Goal: Task Accomplishment & Management: Complete application form

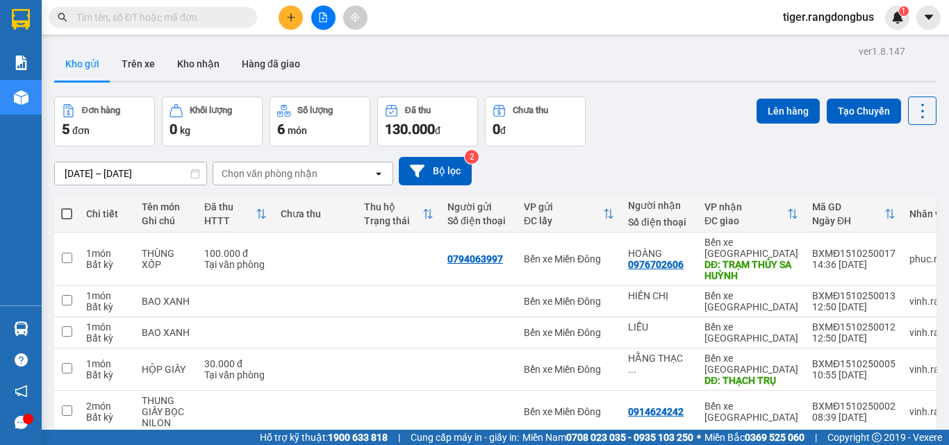
click at [292, 15] on icon "plus" at bounding box center [291, 18] width 10 height 10
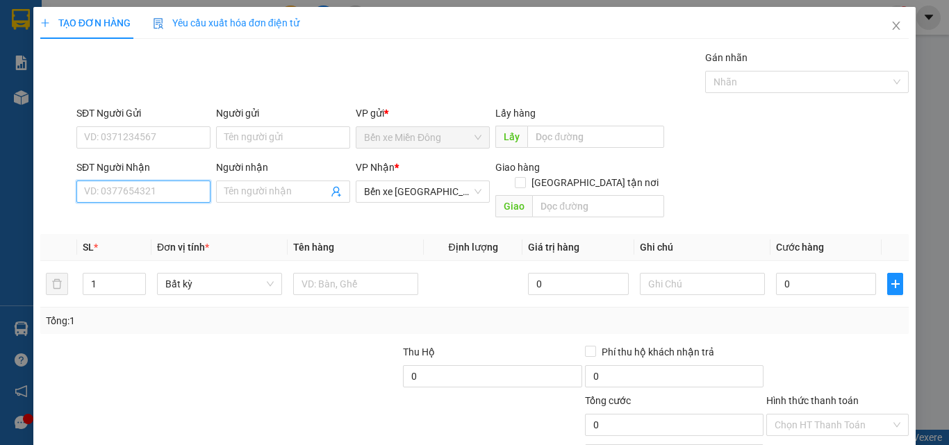
click at [137, 194] on input "SĐT Người Nhận" at bounding box center [143, 192] width 134 height 22
type input "0986229467"
click at [267, 197] on input "Người nhận" at bounding box center [276, 191] width 104 height 15
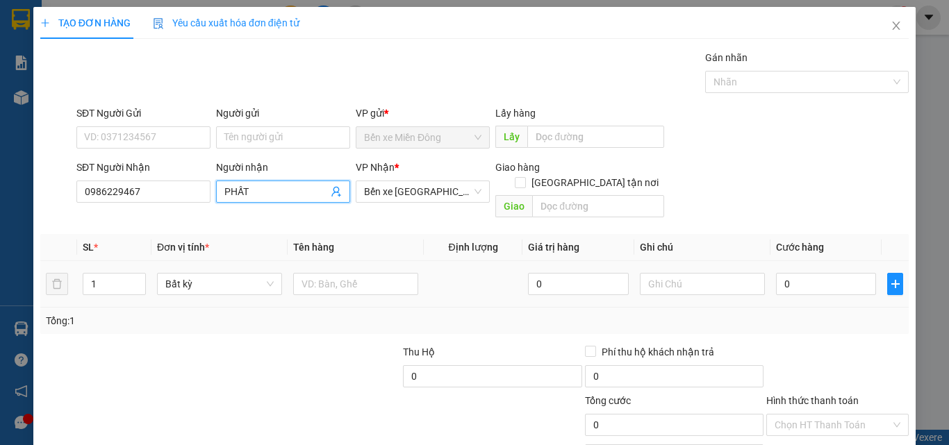
type input "PHẤT"
click at [320, 281] on div at bounding box center [355, 284] width 125 height 28
click at [335, 273] on input "text" at bounding box center [355, 284] width 125 height 22
type input "Y"
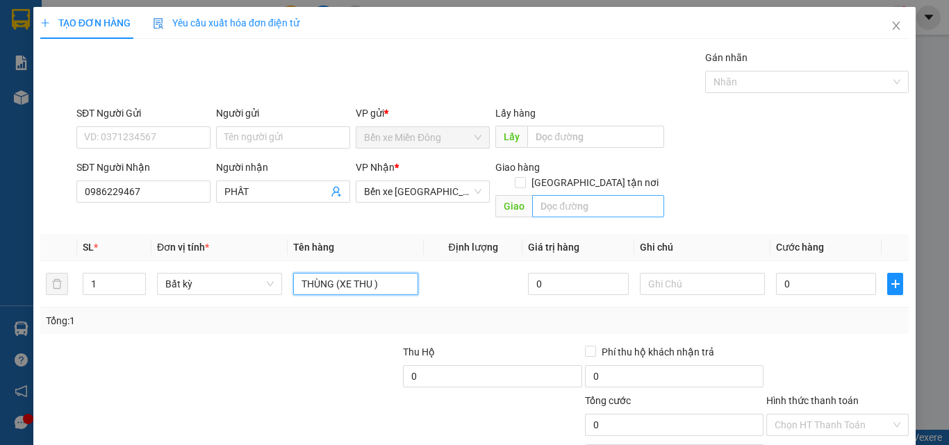
type input "THÙNG (XE THU )"
click at [577, 195] on input "text" at bounding box center [598, 206] width 132 height 22
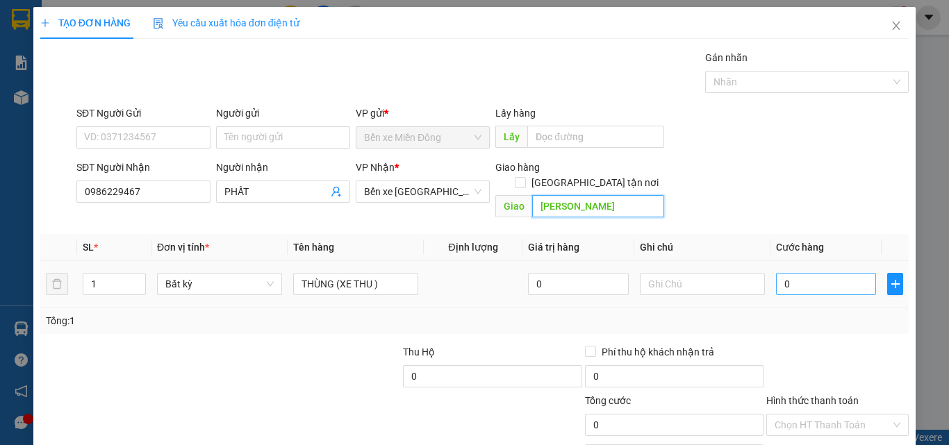
type input "[PERSON_NAME]"
click at [781, 273] on input "0" at bounding box center [826, 284] width 100 height 22
type input "1"
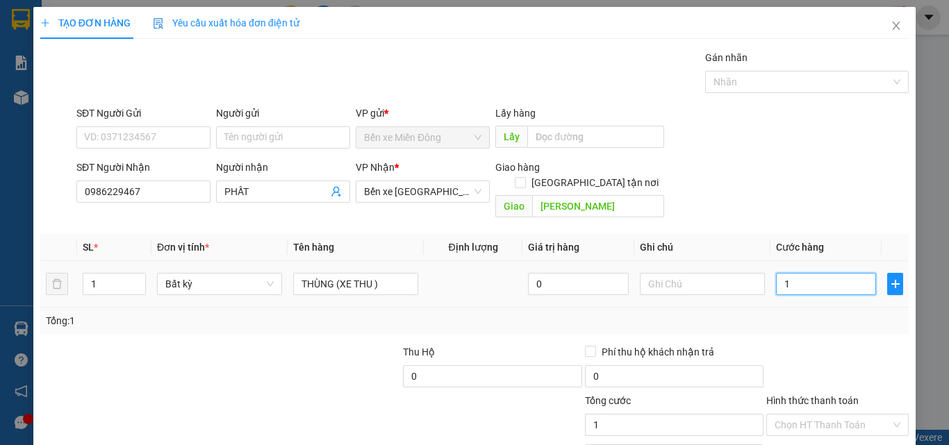
type input "10"
type input "100"
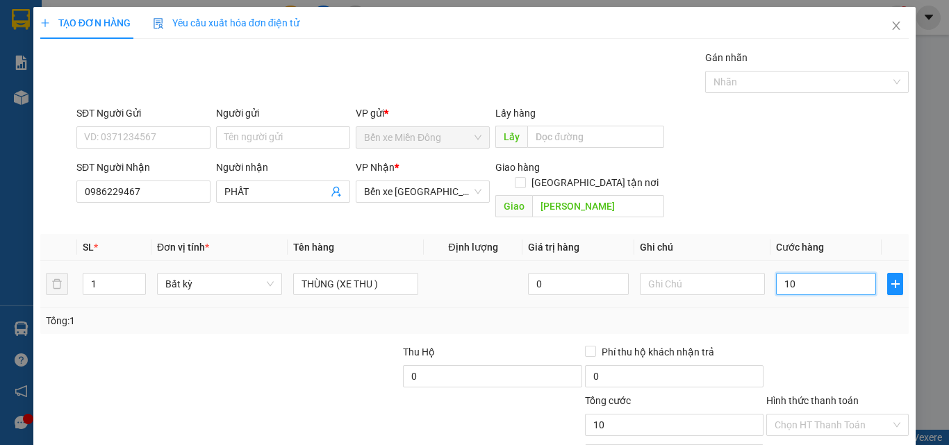
type input "100"
click at [798, 326] on div "Transit Pickup Surcharge Ids Transit Deliver Surcharge Ids Transit Deliver Surc…" at bounding box center [474, 276] width 868 height 452
type input "100.000"
click at [811, 415] on input "Hình thức thanh toán" at bounding box center [833, 425] width 116 height 21
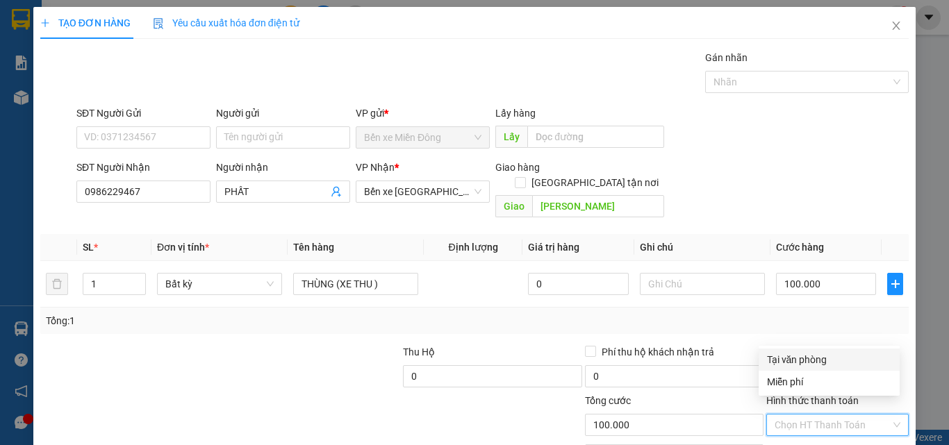
click at [788, 359] on div "Tại văn phòng" at bounding box center [829, 359] width 124 height 15
type input "0"
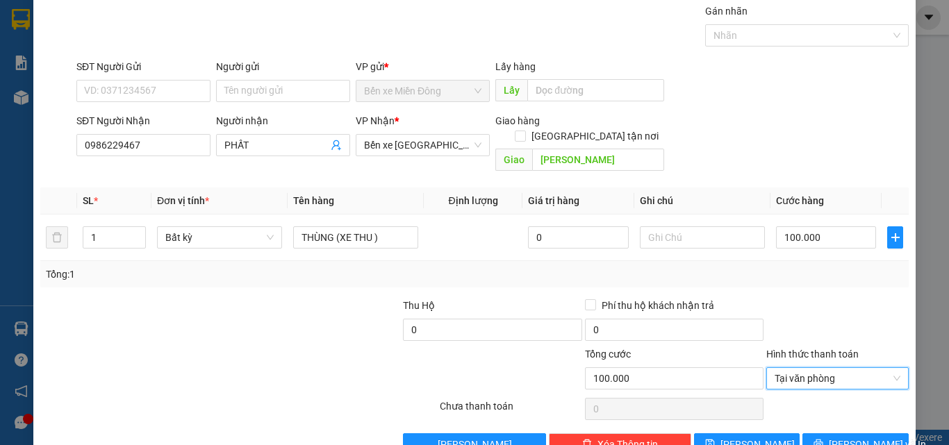
scroll to position [69, 0]
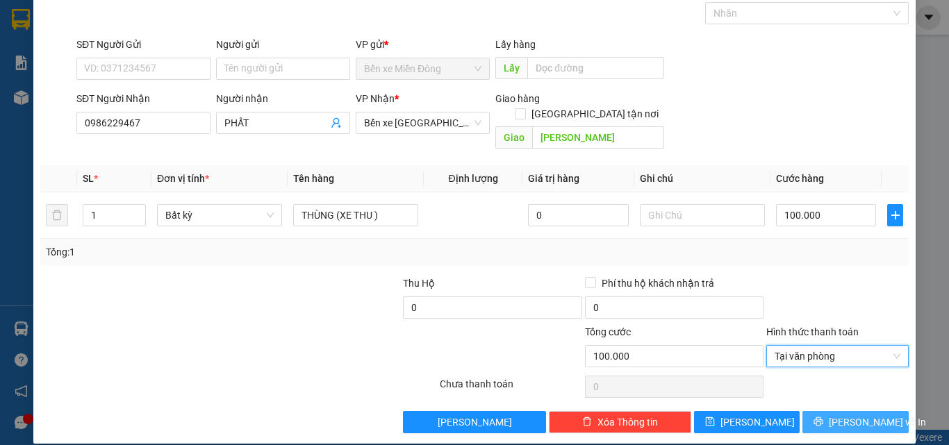
click at [832, 411] on button "[PERSON_NAME] và In" at bounding box center [855, 422] width 106 height 22
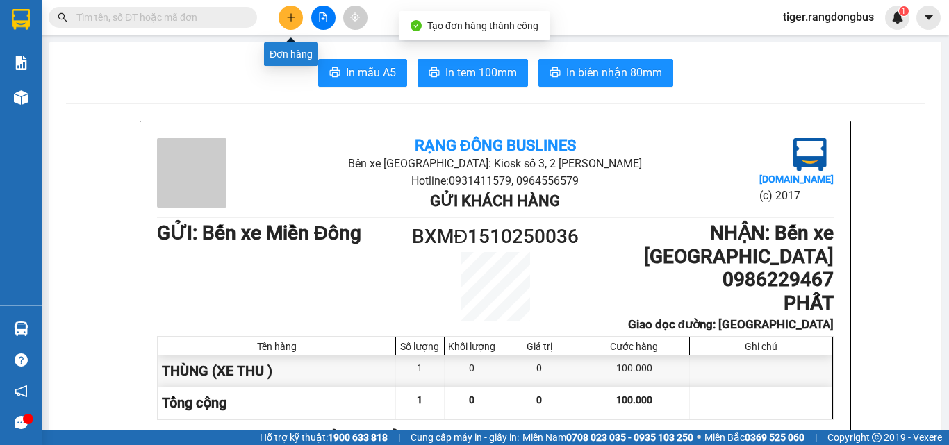
click at [289, 17] on icon "plus" at bounding box center [291, 18] width 10 height 10
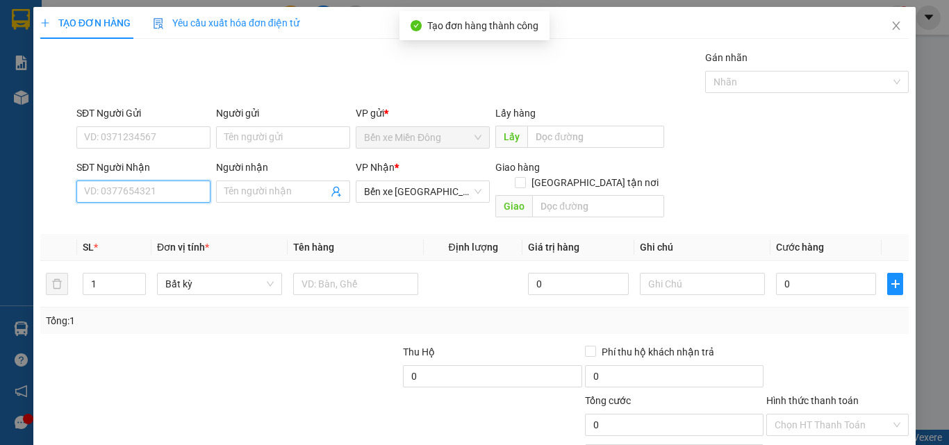
click at [173, 191] on input "SĐT Người Nhận" at bounding box center [143, 192] width 134 height 22
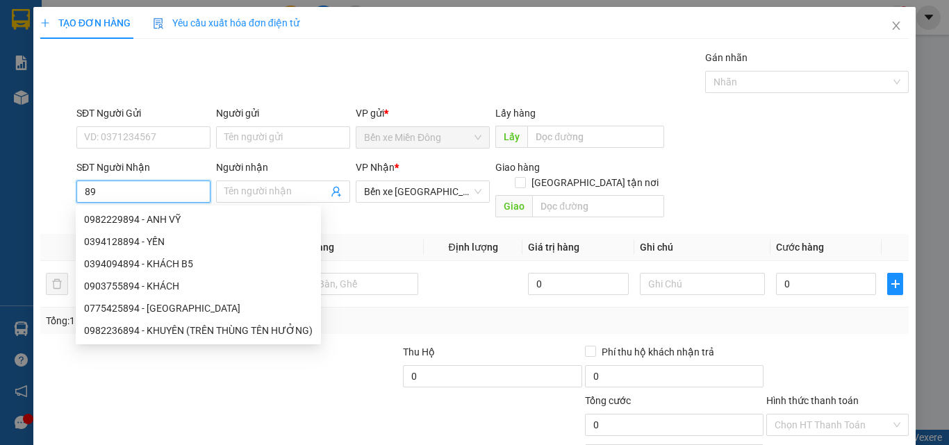
type input "8"
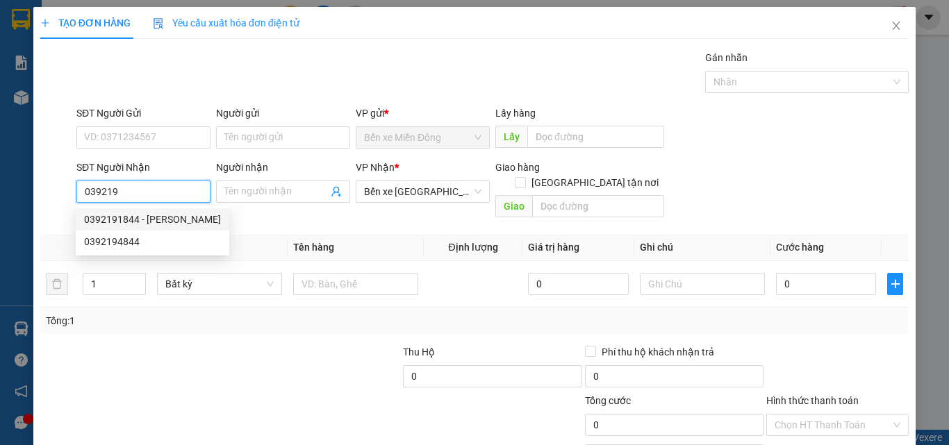
click at [159, 224] on div "0392191844 - [PERSON_NAME]" at bounding box center [152, 219] width 137 height 15
type input "0392191844"
type input "LAN"
checkbox input "true"
type input "SƠN HÀ"
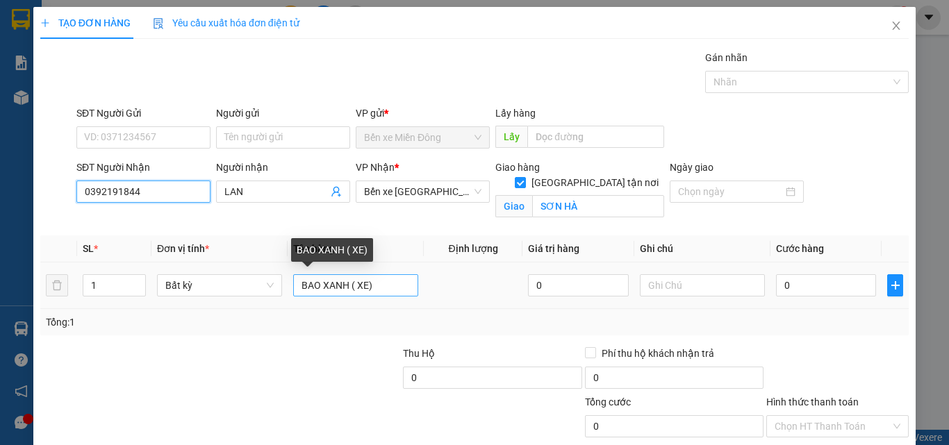
type input "0392191844"
click at [373, 287] on input "BAO XANH ( XE)" at bounding box center [355, 285] width 125 height 22
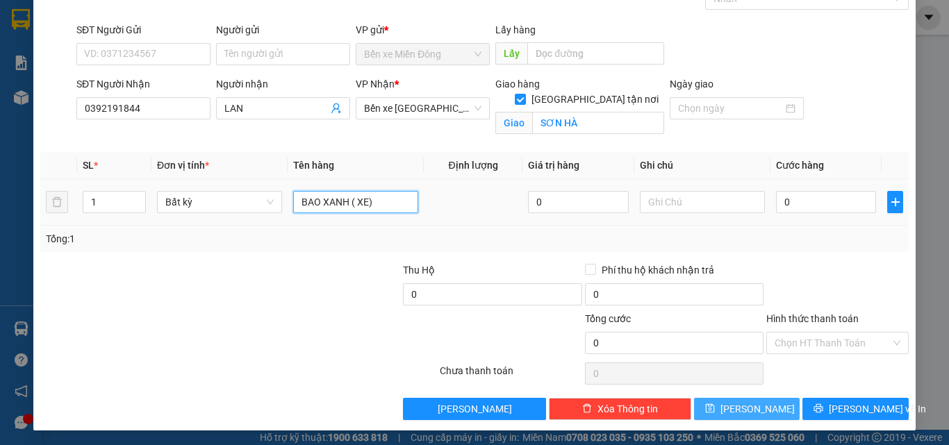
scroll to position [85, 0]
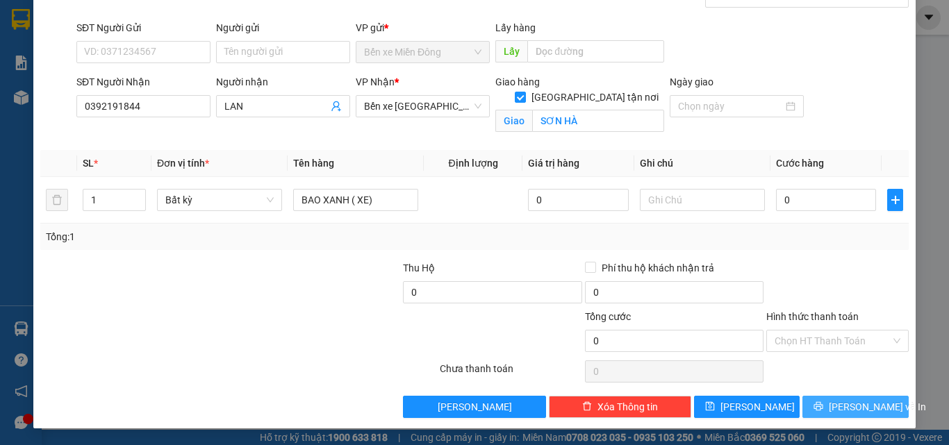
click at [823, 412] on span "printer" at bounding box center [819, 407] width 10 height 11
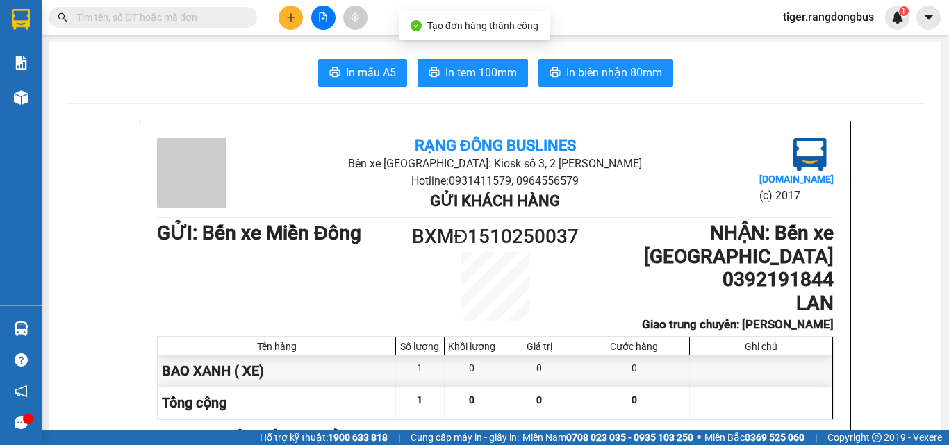
click at [290, 20] on icon "plus" at bounding box center [291, 18] width 10 height 10
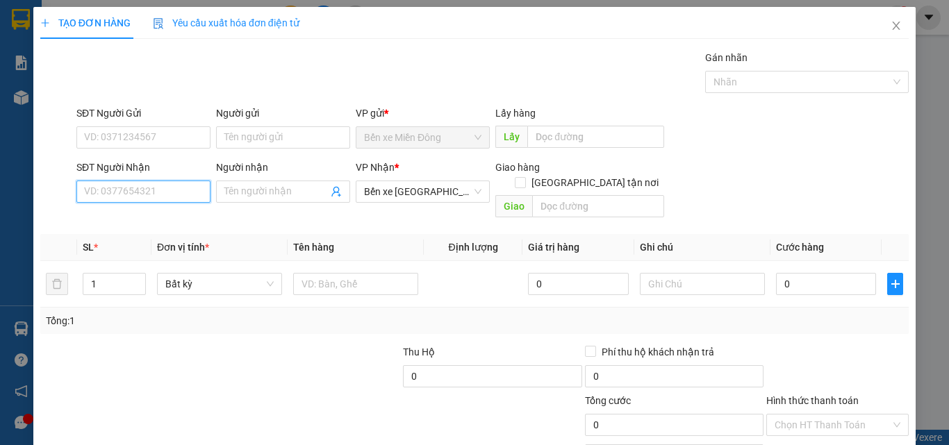
click at [155, 195] on input "SĐT Người Nhận" at bounding box center [143, 192] width 134 height 22
click at [182, 213] on div "0336418192 - CHÁNH NAM" at bounding box center [143, 219] width 119 height 15
type input "0336418192"
type input "CHÁNH NAM"
checkbox input "true"
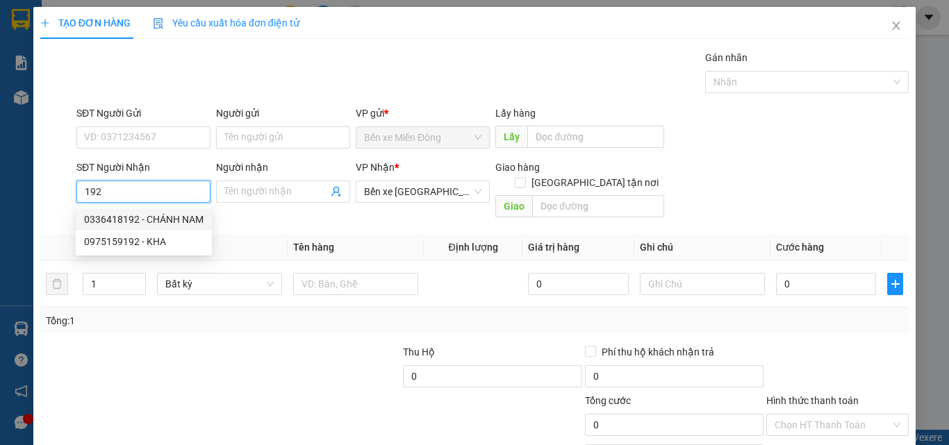
type input "TẬN NƠI"
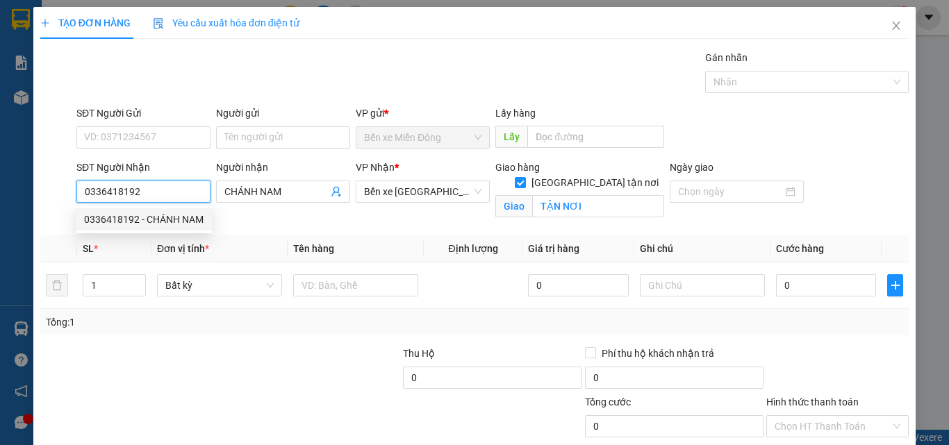
type input "150.000"
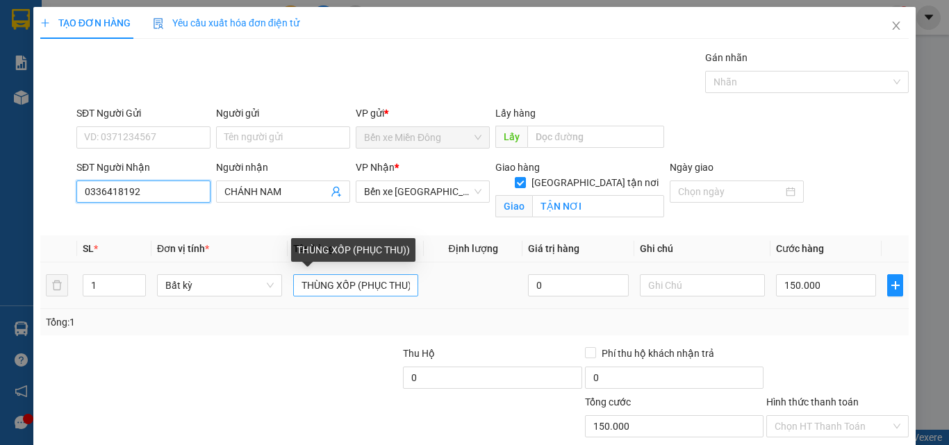
type input "0336418192"
drag, startPoint x: 383, startPoint y: 286, endPoint x: 361, endPoint y: 296, distance: 25.2
click at [361, 296] on input "THÙNG XỐP (PHỤC THU))" at bounding box center [355, 285] width 125 height 22
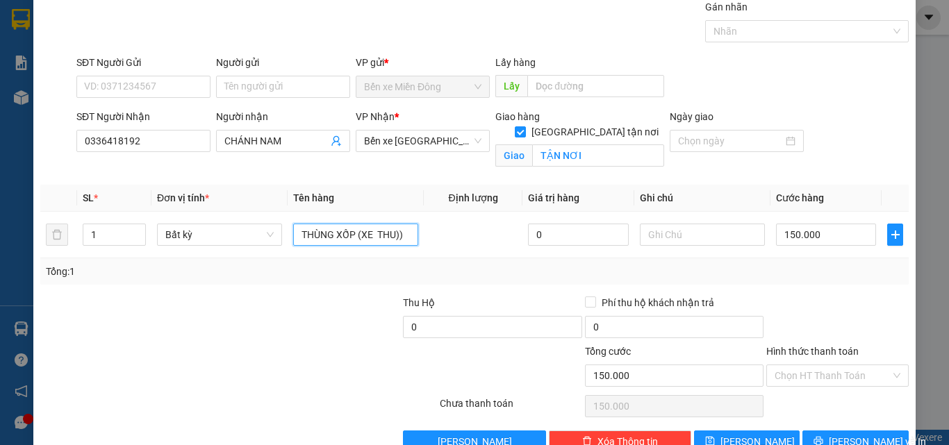
scroll to position [85, 0]
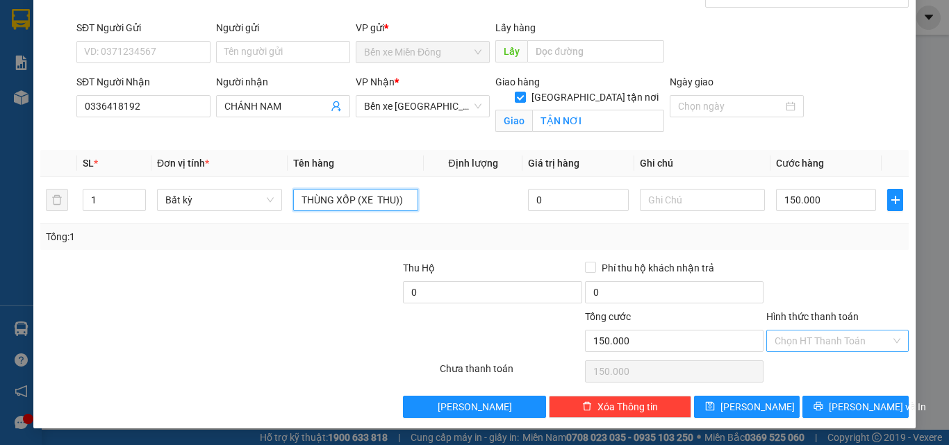
type input "THÙNG XỐP (XE THU))"
click at [807, 336] on input "Hình thức thanh toán" at bounding box center [833, 341] width 116 height 21
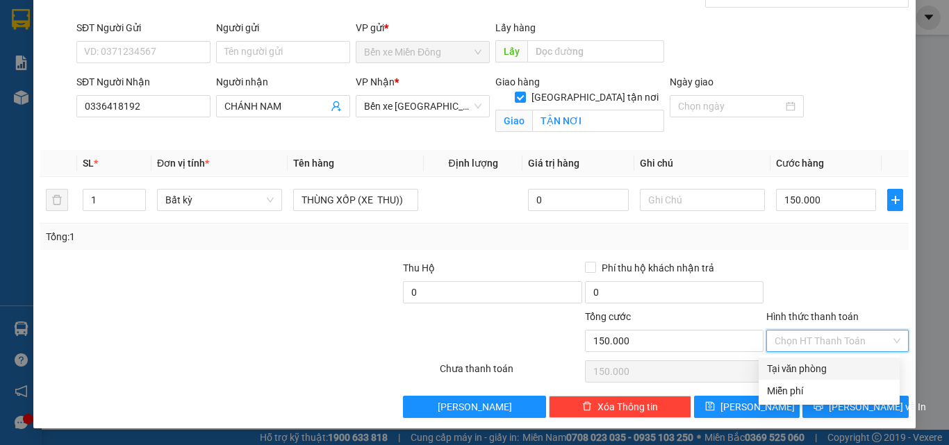
click at [801, 364] on div "Tại văn phòng" at bounding box center [829, 368] width 124 height 15
type input "0"
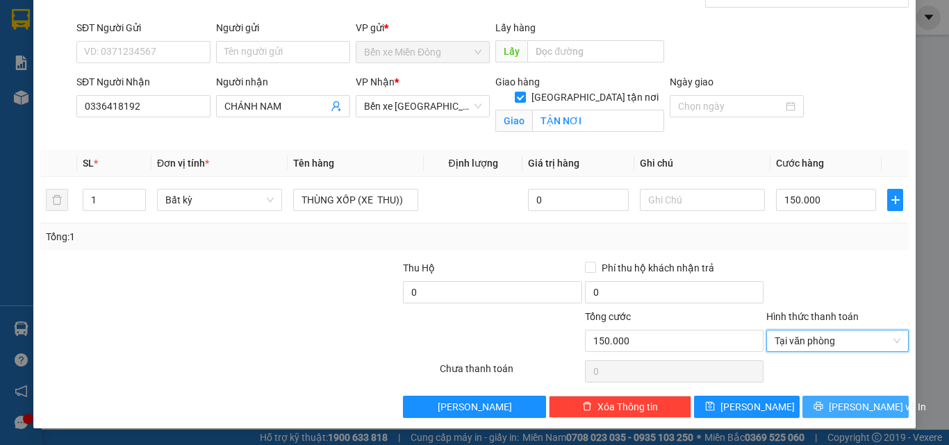
click at [842, 409] on span "[PERSON_NAME] và In" at bounding box center [877, 406] width 97 height 15
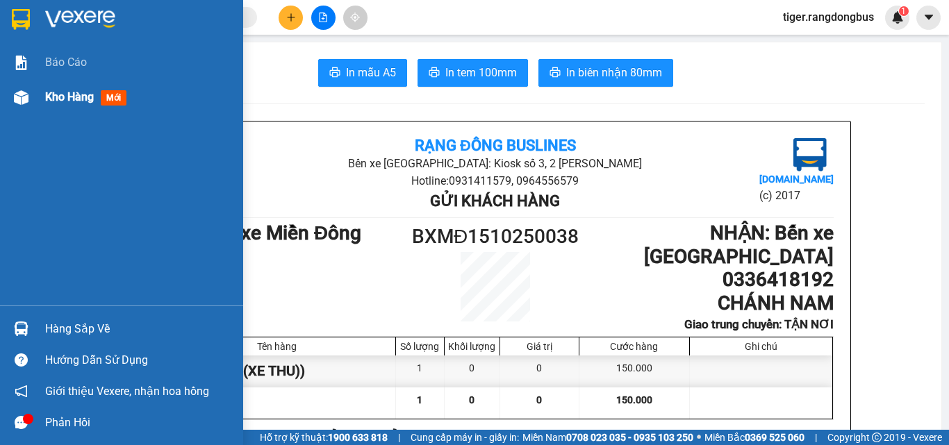
click at [38, 98] on div "Kho hàng mới" at bounding box center [121, 97] width 243 height 35
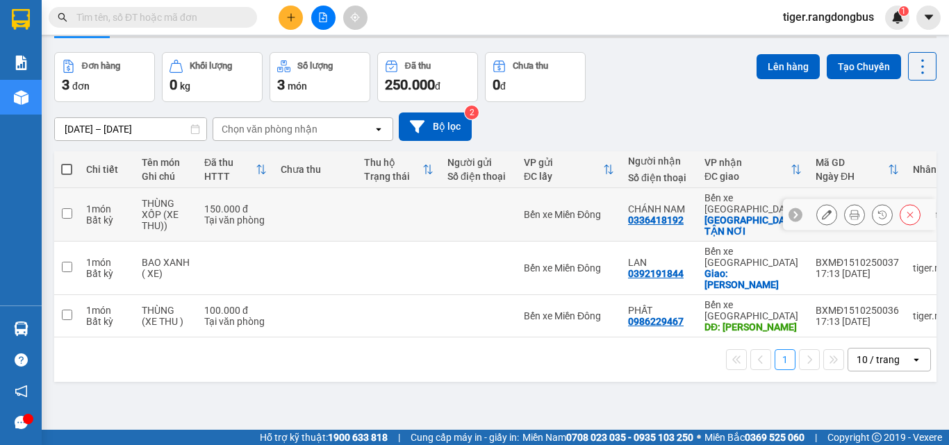
scroll to position [64, 0]
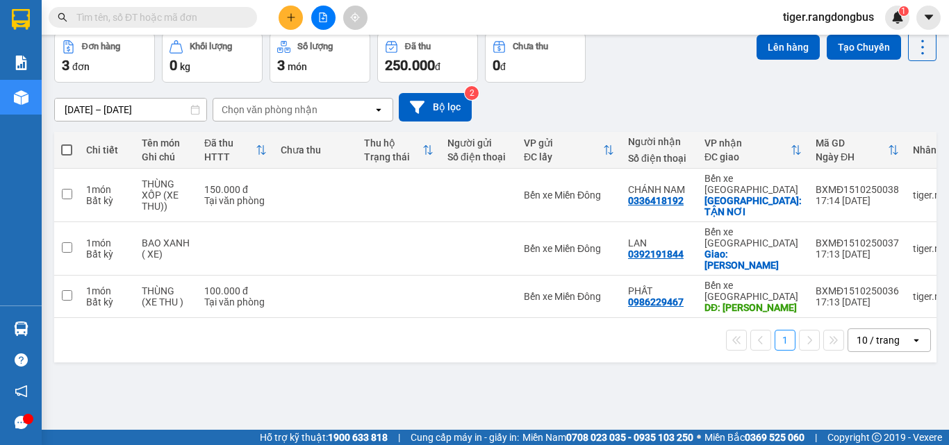
click at [67, 148] on span at bounding box center [66, 149] width 11 height 11
click at [67, 143] on input "checkbox" at bounding box center [67, 143] width 0 height 0
checkbox input "true"
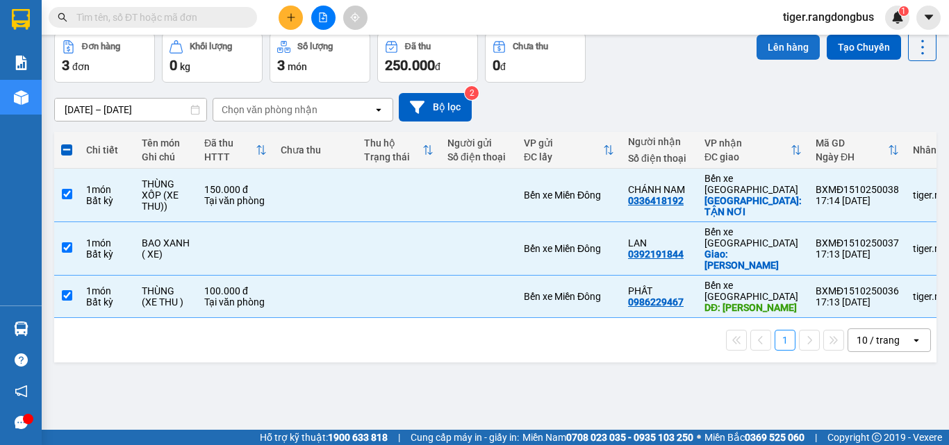
click at [783, 52] on button "Lên hàng" at bounding box center [788, 47] width 63 height 25
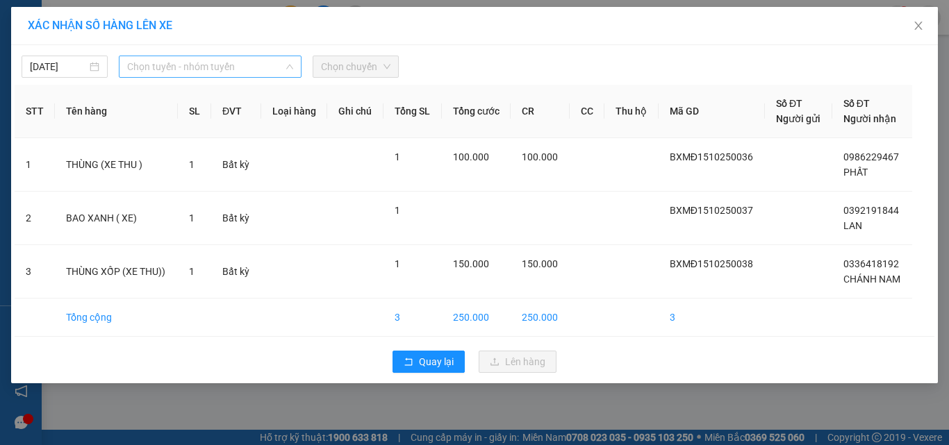
click at [213, 67] on span "Chọn tuyến - nhóm tuyến" at bounding box center [210, 66] width 166 height 21
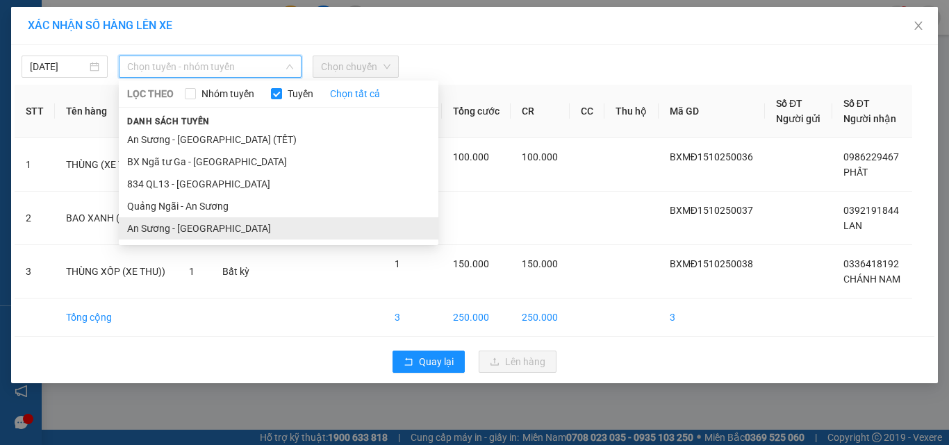
click at [179, 227] on li "An Sương - [GEOGRAPHIC_DATA]" at bounding box center [279, 228] width 320 height 22
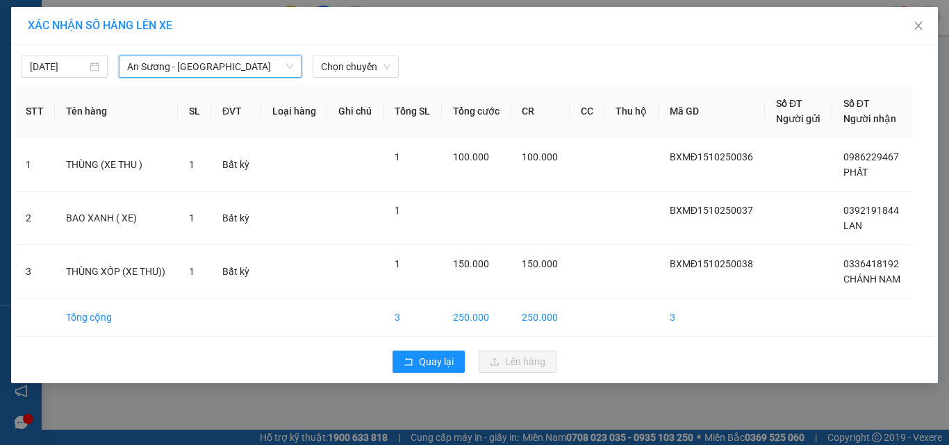
click at [358, 79] on div "[DATE] An Sương - [GEOGRAPHIC_DATA] An Sương - [GEOGRAPHIC_DATA] LỌC THEO Nhóm …" at bounding box center [474, 214] width 927 height 338
click at [379, 59] on span "Chọn chuyến" at bounding box center [355, 66] width 69 height 21
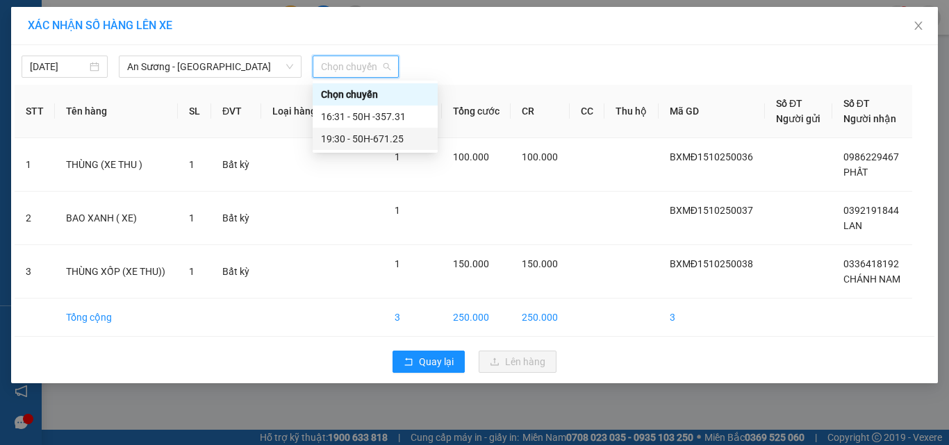
click at [374, 141] on div "19:30 - 50H-671.25" at bounding box center [375, 138] width 108 height 15
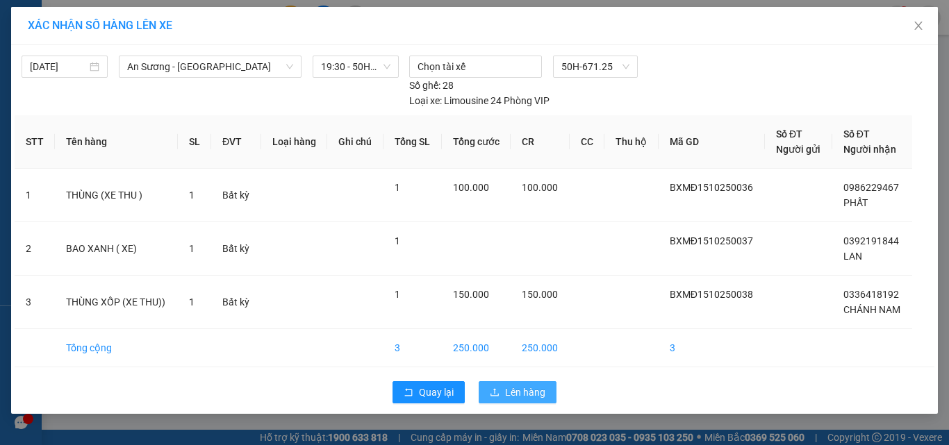
click at [520, 399] on span "Lên hàng" at bounding box center [525, 392] width 40 height 15
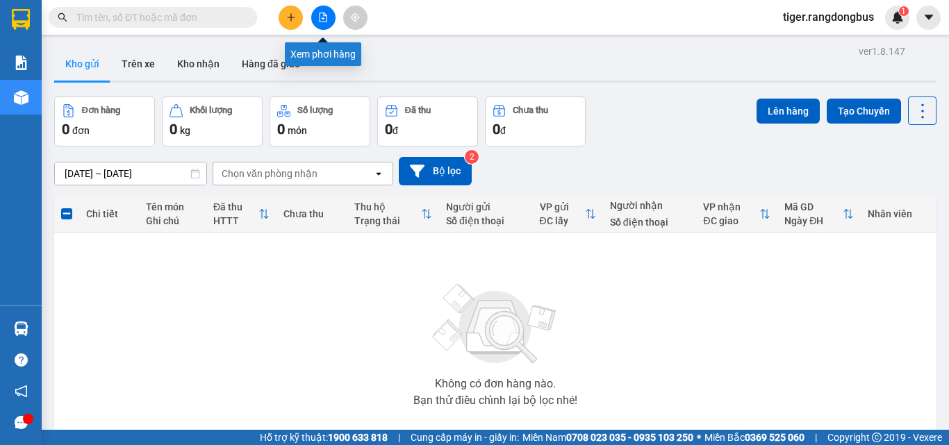
click at [327, 23] on button at bounding box center [323, 18] width 24 height 24
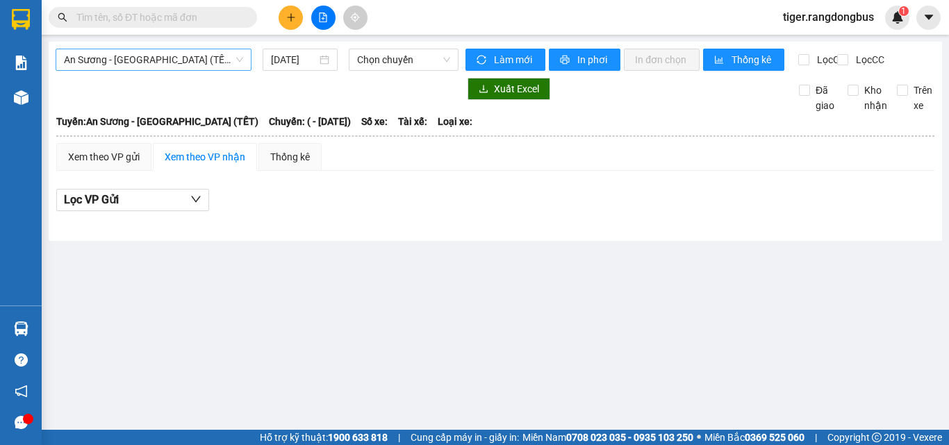
click at [222, 68] on span "An Sương - [GEOGRAPHIC_DATA] (TẾT)" at bounding box center [153, 59] width 179 height 21
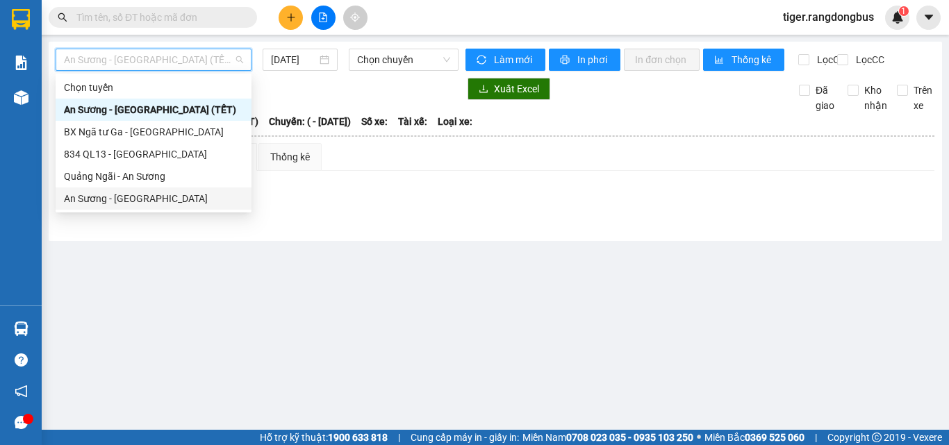
click at [144, 198] on div "An Sương - [GEOGRAPHIC_DATA]" at bounding box center [153, 198] width 179 height 15
type input "[DATE]"
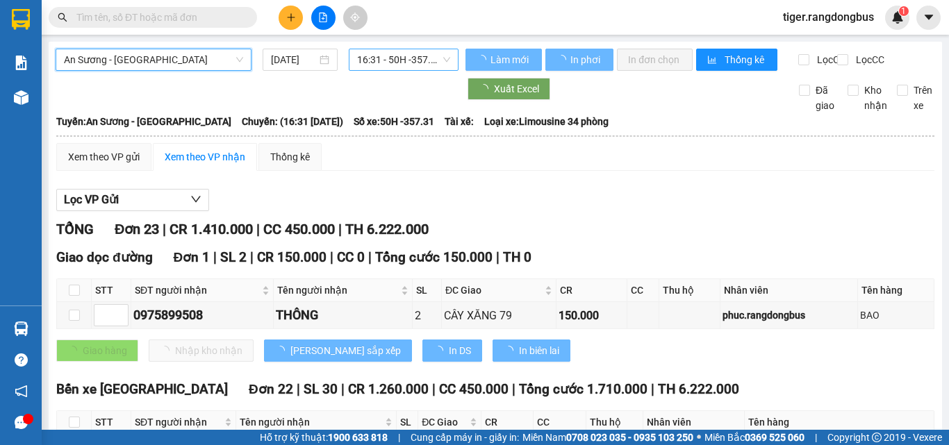
click at [420, 56] on span "16:31 - 50H -357.31" at bounding box center [403, 59] width 93 height 21
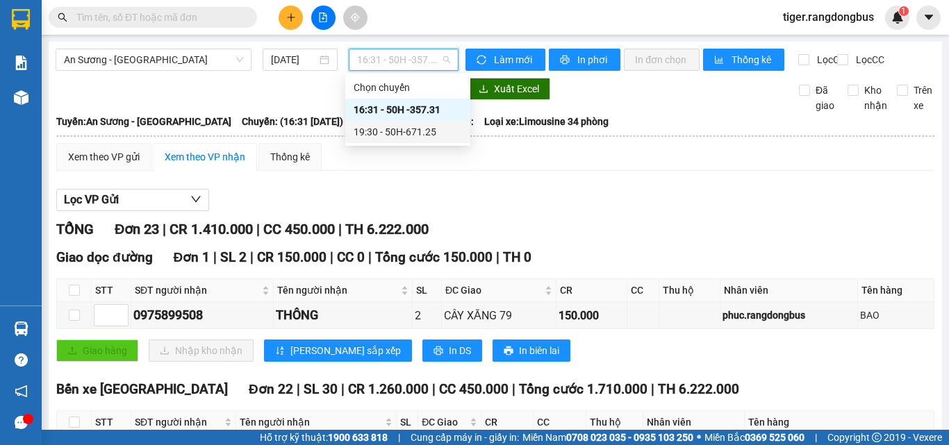
click at [422, 138] on div "19:30 - 50H-671.25" at bounding box center [408, 131] width 108 height 15
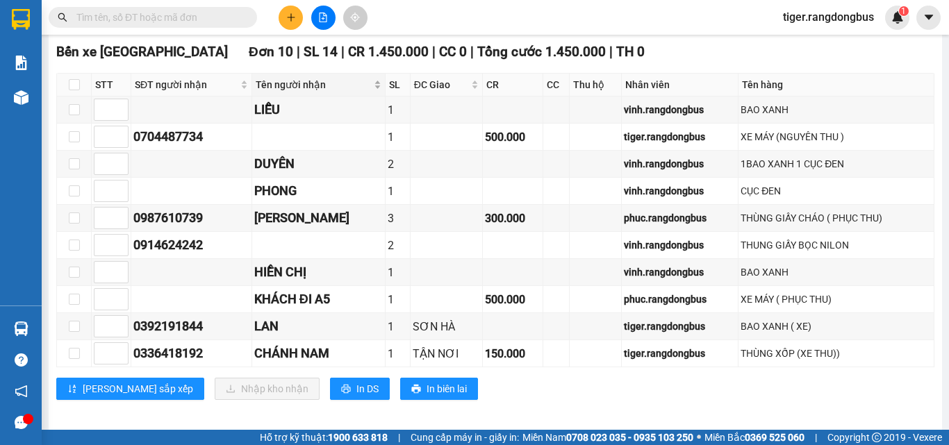
scroll to position [467, 0]
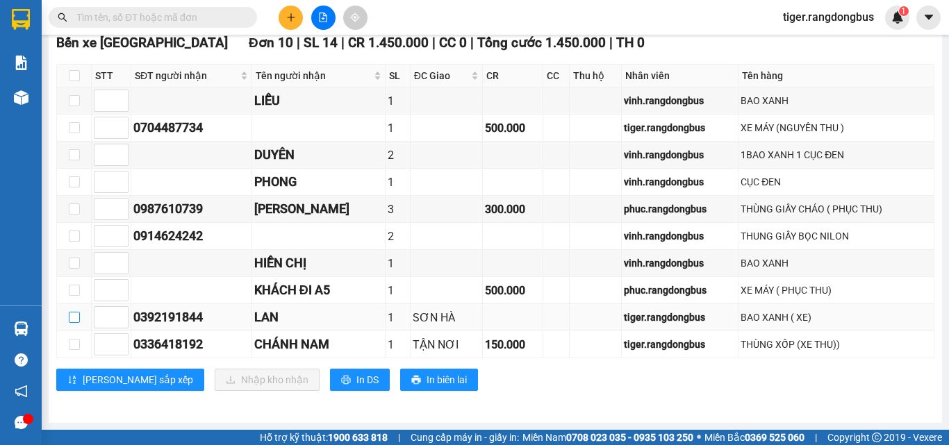
click at [76, 322] on input "checkbox" at bounding box center [74, 317] width 11 height 11
checkbox input "true"
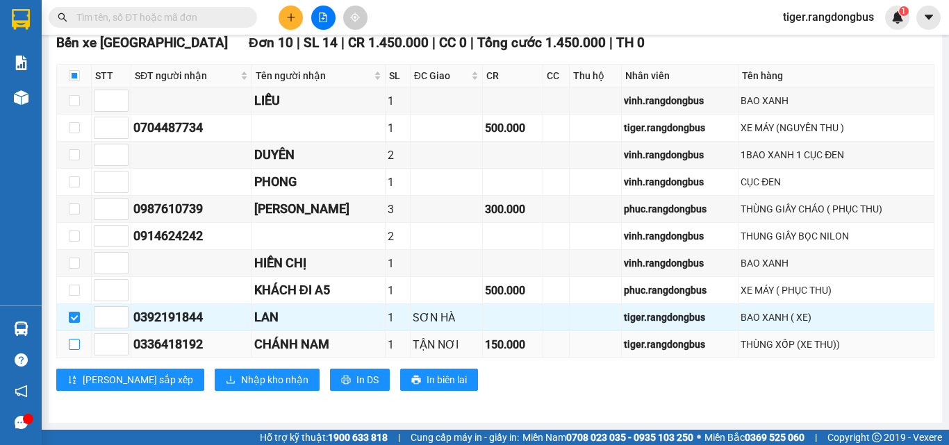
click at [72, 340] on input "checkbox" at bounding box center [74, 344] width 11 height 11
checkbox input "true"
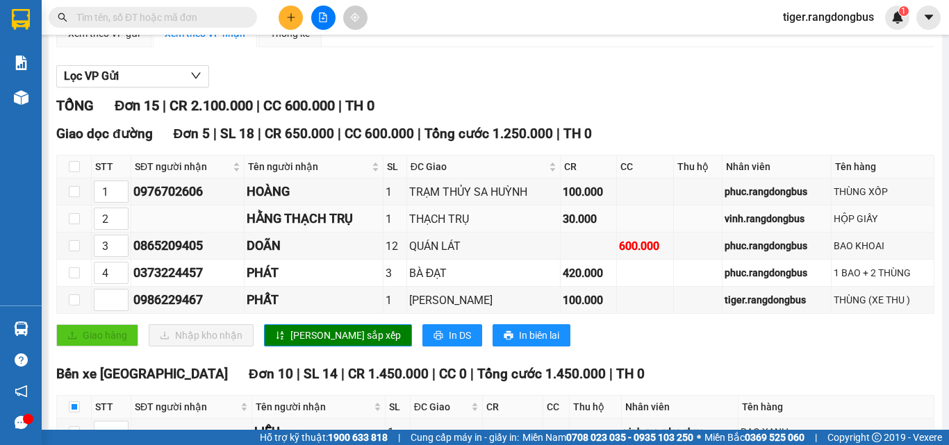
scroll to position [119, 0]
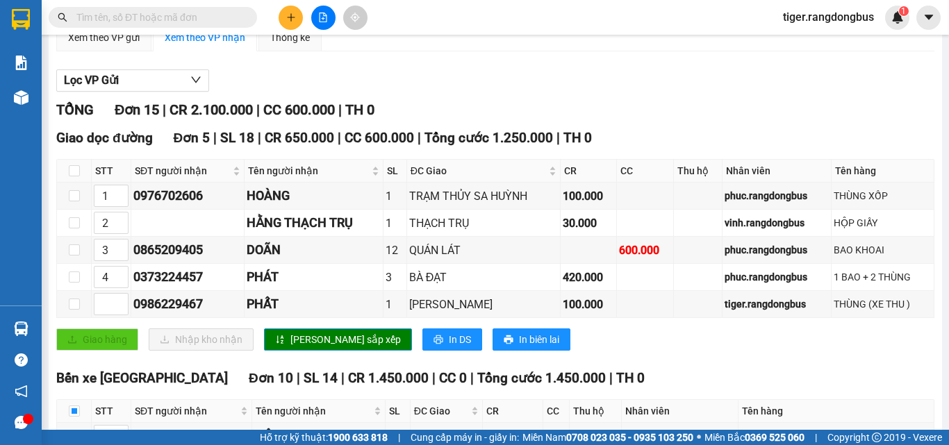
click at [537, 87] on div "Lọc VP Gửi" at bounding box center [495, 80] width 878 height 23
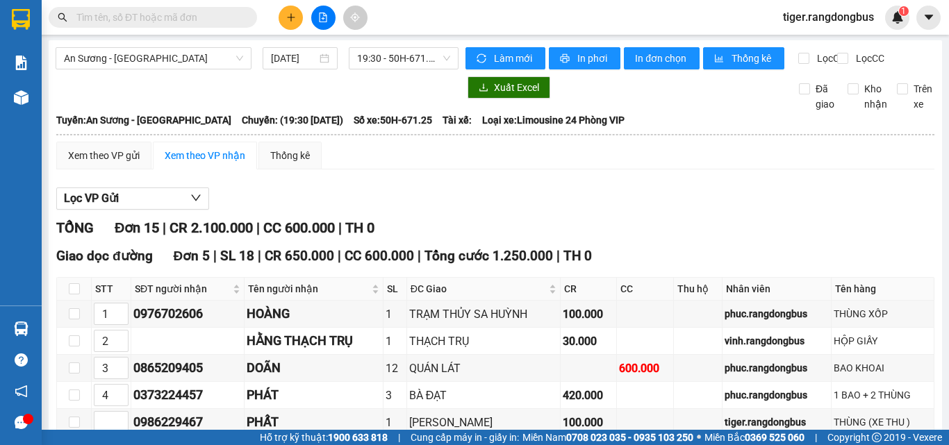
scroll to position [0, 0]
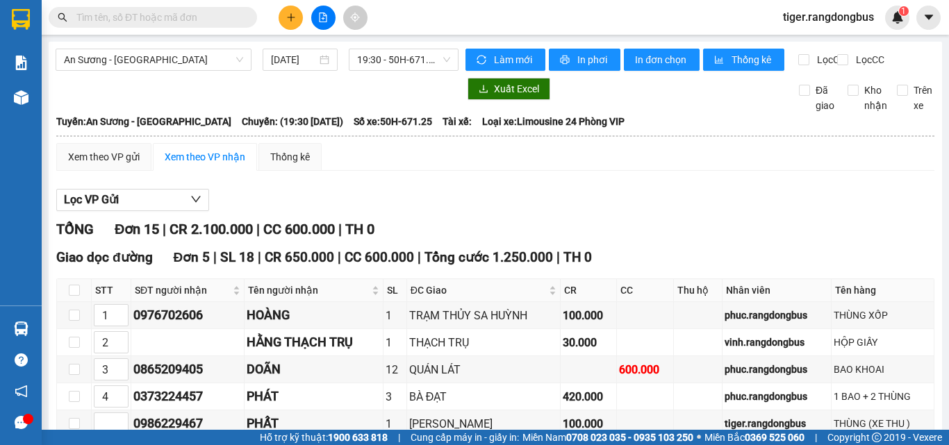
click at [207, 95] on div at bounding box center [257, 89] width 403 height 22
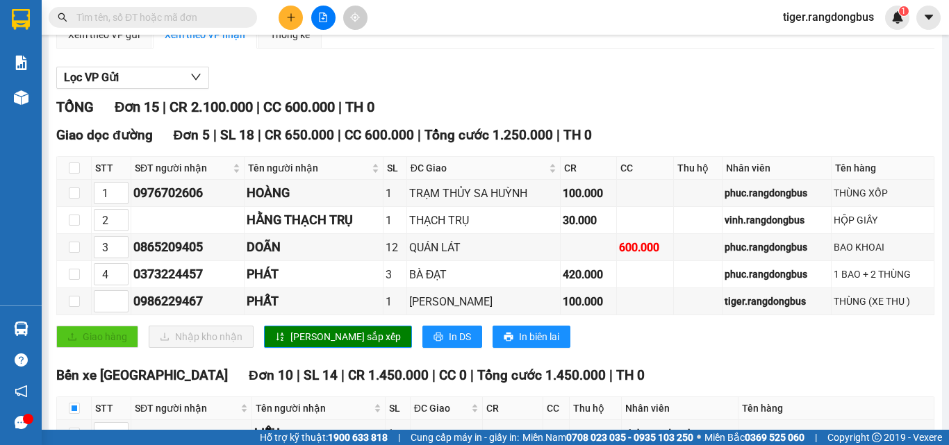
scroll to position [50, 0]
